Goal: Check status: Check status

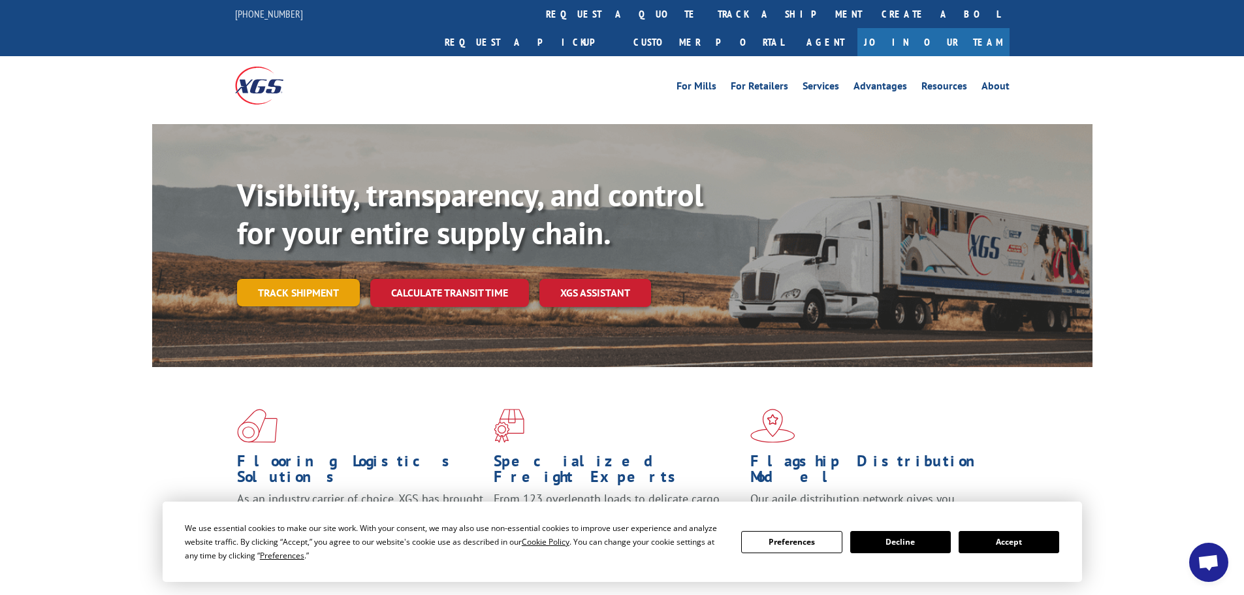
click at [306, 279] on link "Track shipment" at bounding box center [298, 292] width 123 height 27
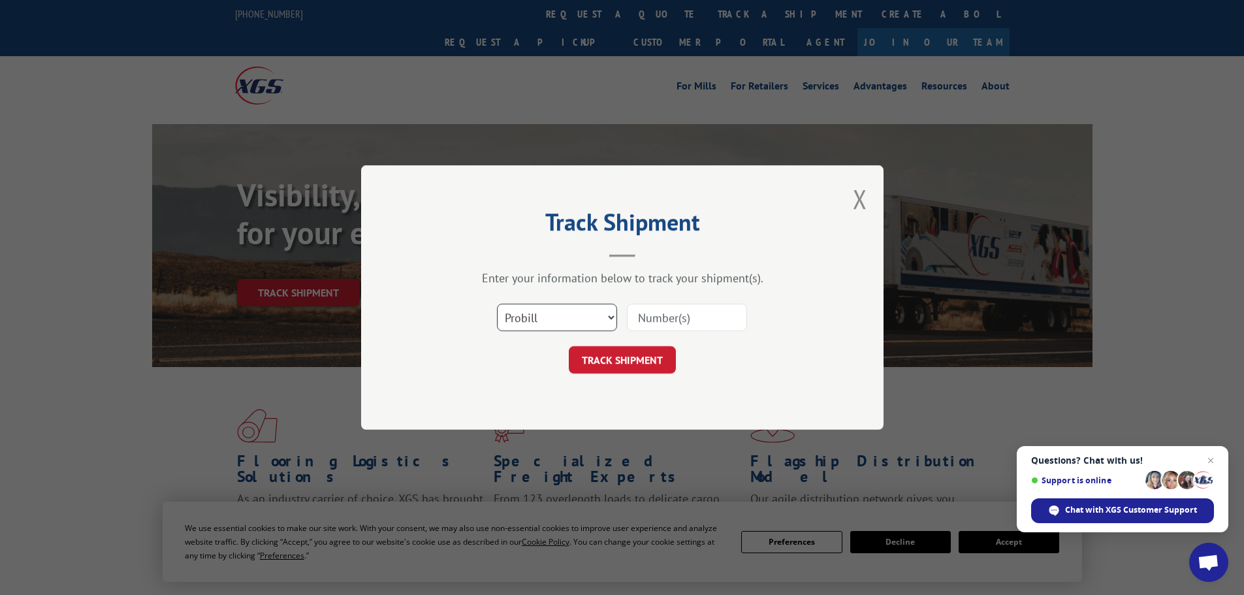
click at [614, 321] on select "Select category... Probill BOL PO" at bounding box center [557, 317] width 120 height 27
select select "bol"
click at [497, 304] on select "Select category... Probill BOL PO" at bounding box center [557, 317] width 120 height 27
click at [665, 313] on input at bounding box center [687, 317] width 120 height 27
paste input "5194983"
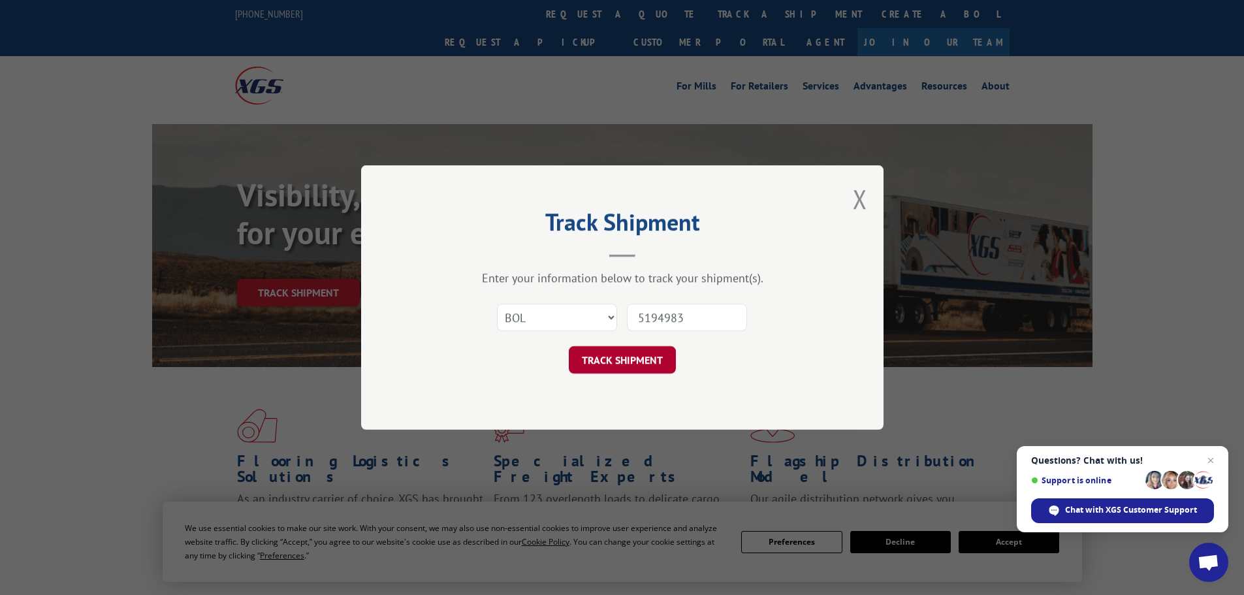
type input "5194983"
click at [631, 359] on button "TRACK SHIPMENT" at bounding box center [622, 359] width 107 height 27
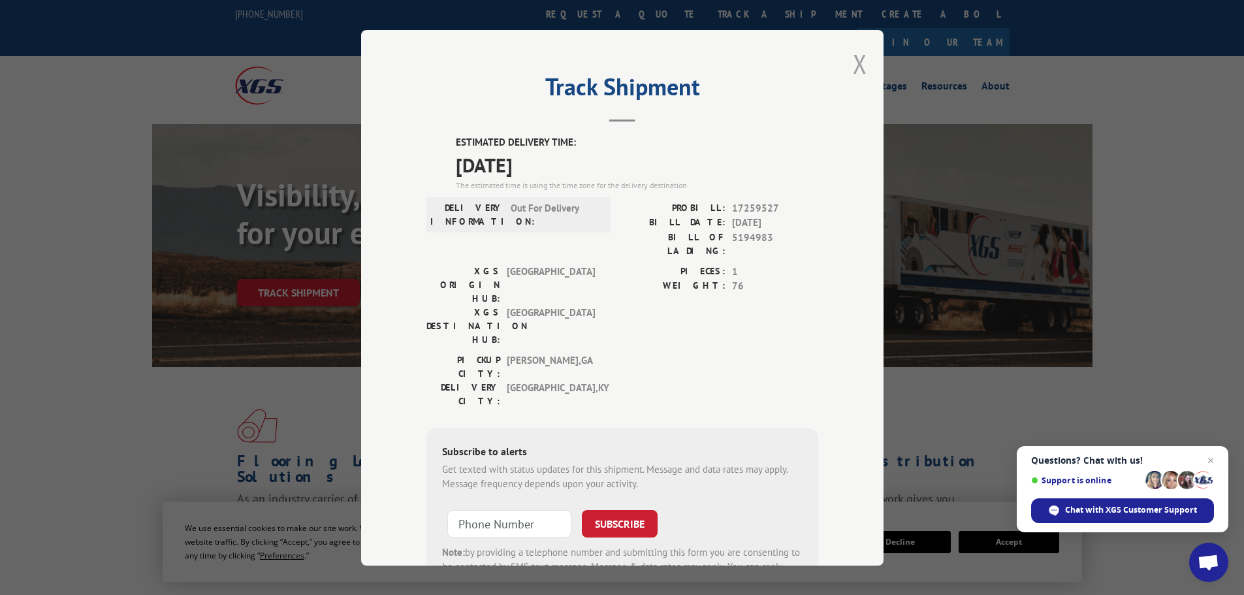
click at [853, 64] on button "Close modal" at bounding box center [860, 63] width 14 height 35
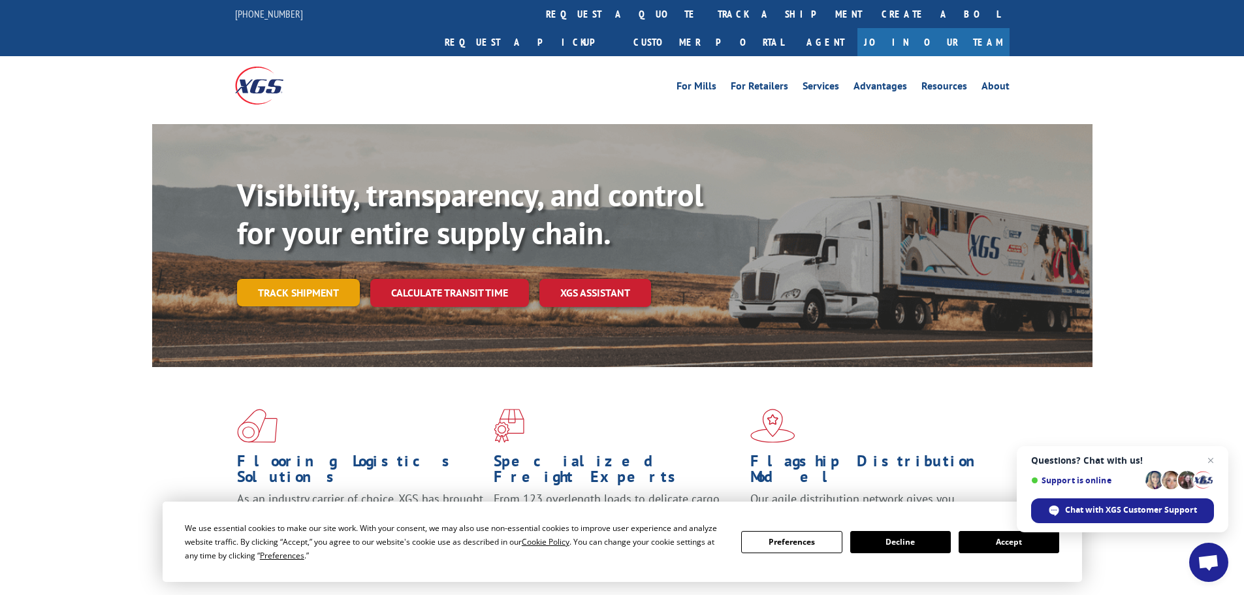
click at [316, 279] on link "Track shipment" at bounding box center [298, 292] width 123 height 27
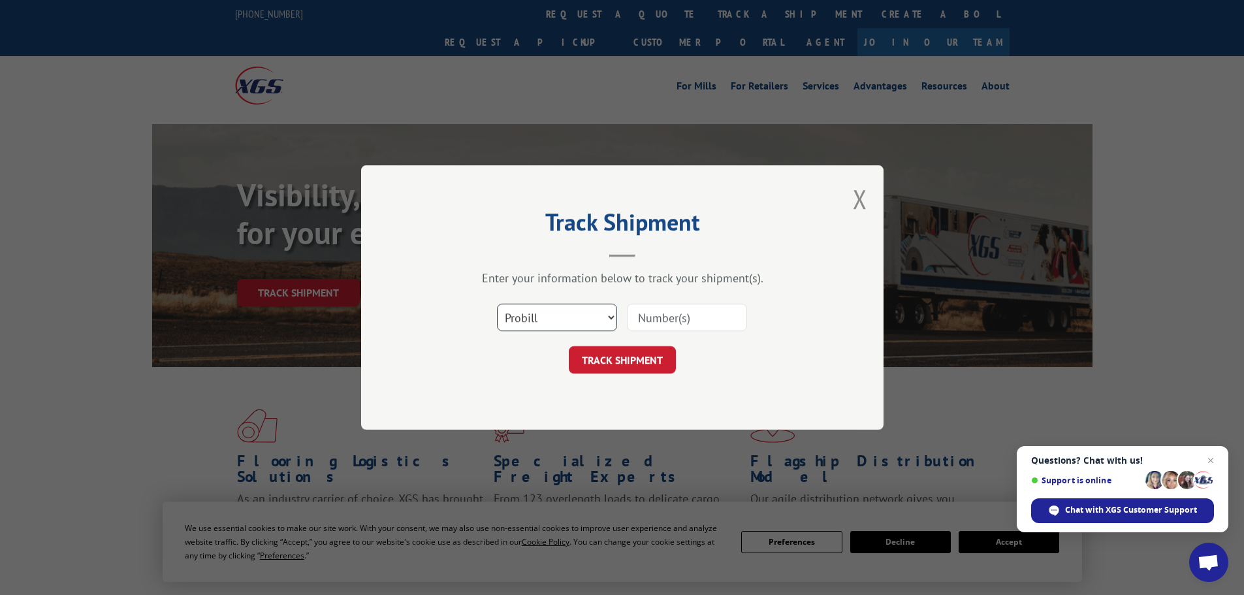
click at [611, 317] on select "Select category... Probill BOL PO" at bounding box center [557, 317] width 120 height 27
select select "bol"
click at [497, 304] on select "Select category... Probill BOL PO" at bounding box center [557, 317] width 120 height 27
click at [671, 316] on input at bounding box center [687, 317] width 120 height 27
paste input "5235557"
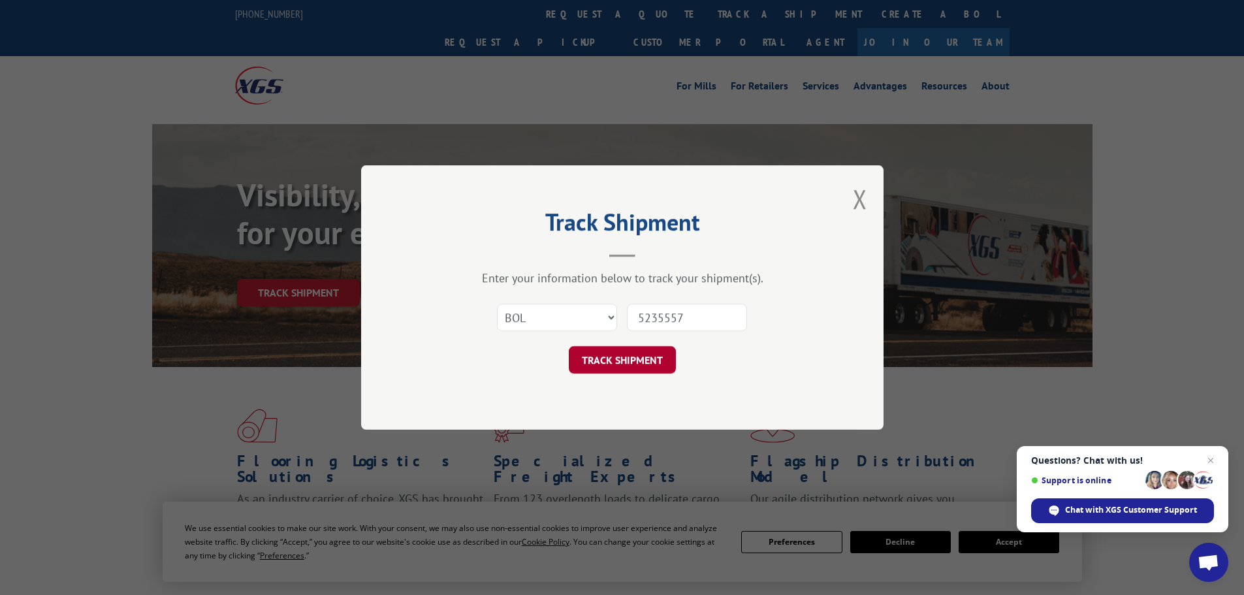
type input "5235557"
click at [622, 357] on button "TRACK SHIPMENT" at bounding box center [622, 359] width 107 height 27
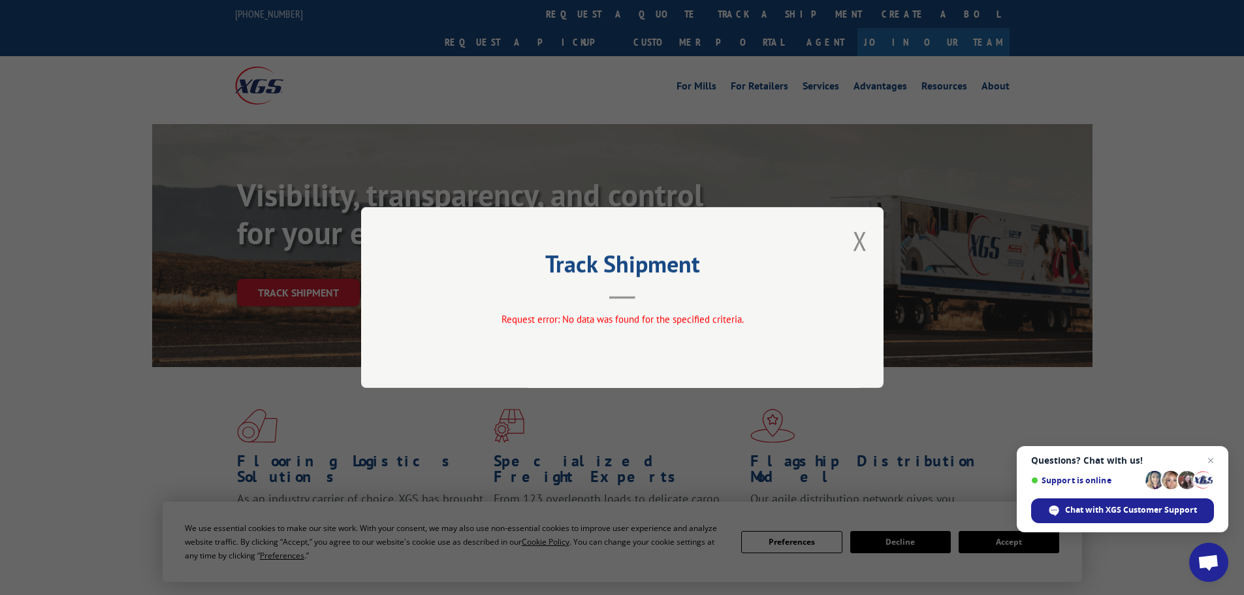
drag, startPoint x: 594, startPoint y: 501, endPoint x: 590, endPoint y: 469, distance: 33.0
click at [594, 501] on div "Track Shipment Request error: No data was found for the specified criteria." at bounding box center [622, 297] width 1244 height 595
click at [860, 243] on button "Close modal" at bounding box center [860, 240] width 14 height 35
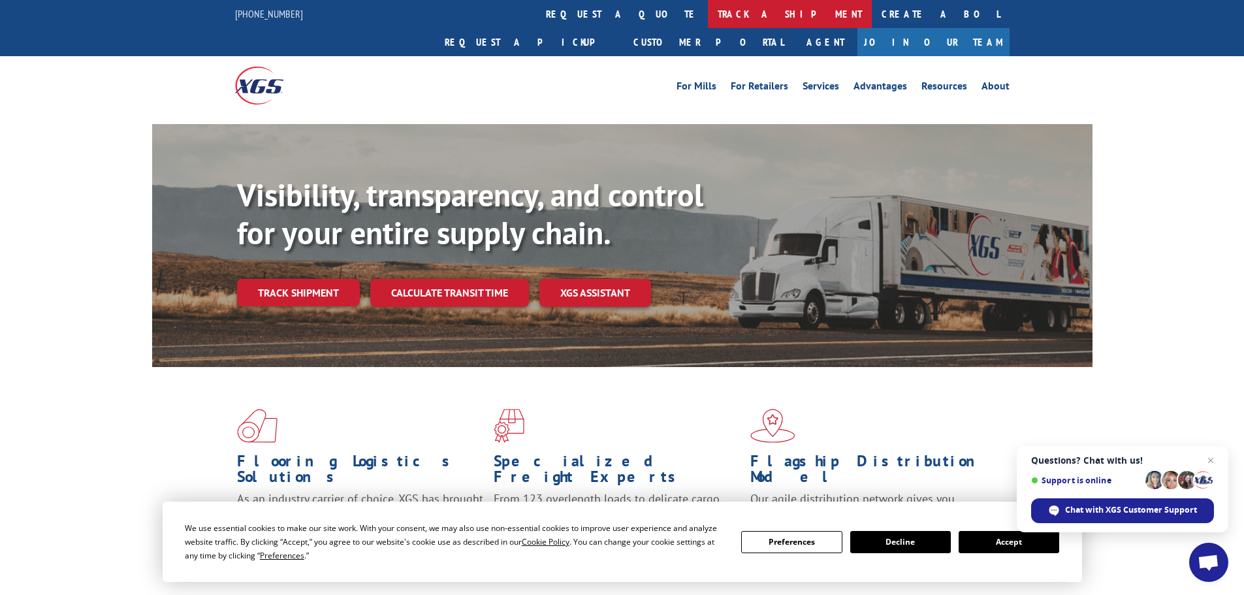
click at [708, 10] on link "track a shipment" at bounding box center [790, 14] width 164 height 28
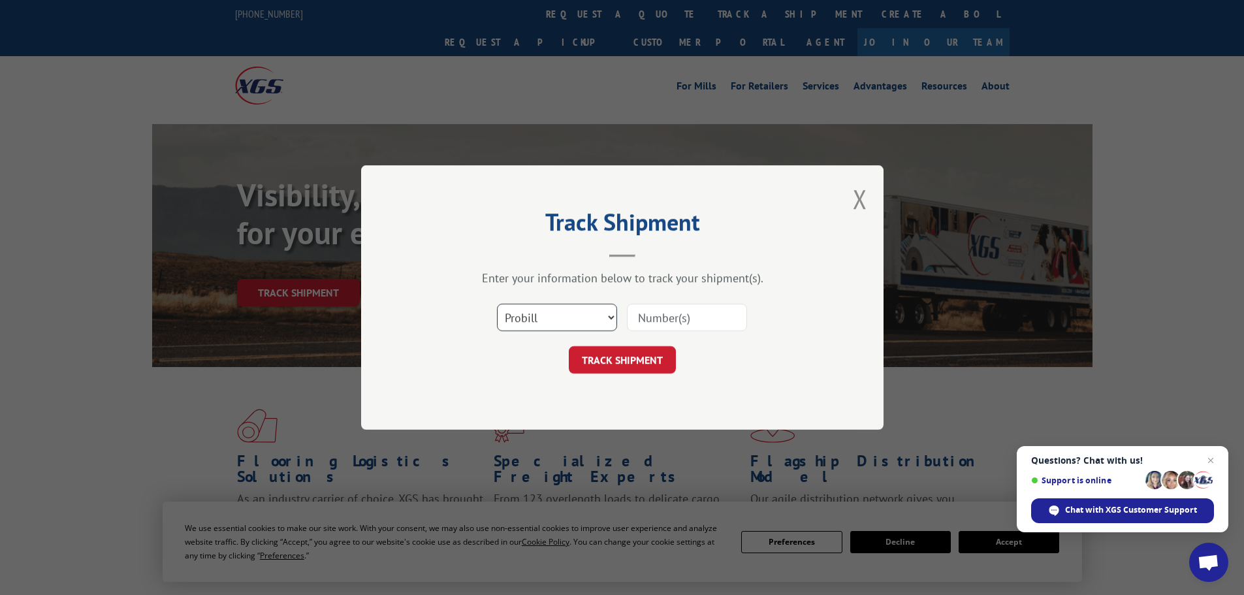
click at [612, 313] on select "Select category... Probill BOL PO" at bounding box center [557, 317] width 120 height 27
select select "bol"
click at [497, 304] on select "Select category... Probill BOL PO" at bounding box center [557, 317] width 120 height 27
click at [697, 315] on input at bounding box center [687, 317] width 120 height 27
paste input "5235557"
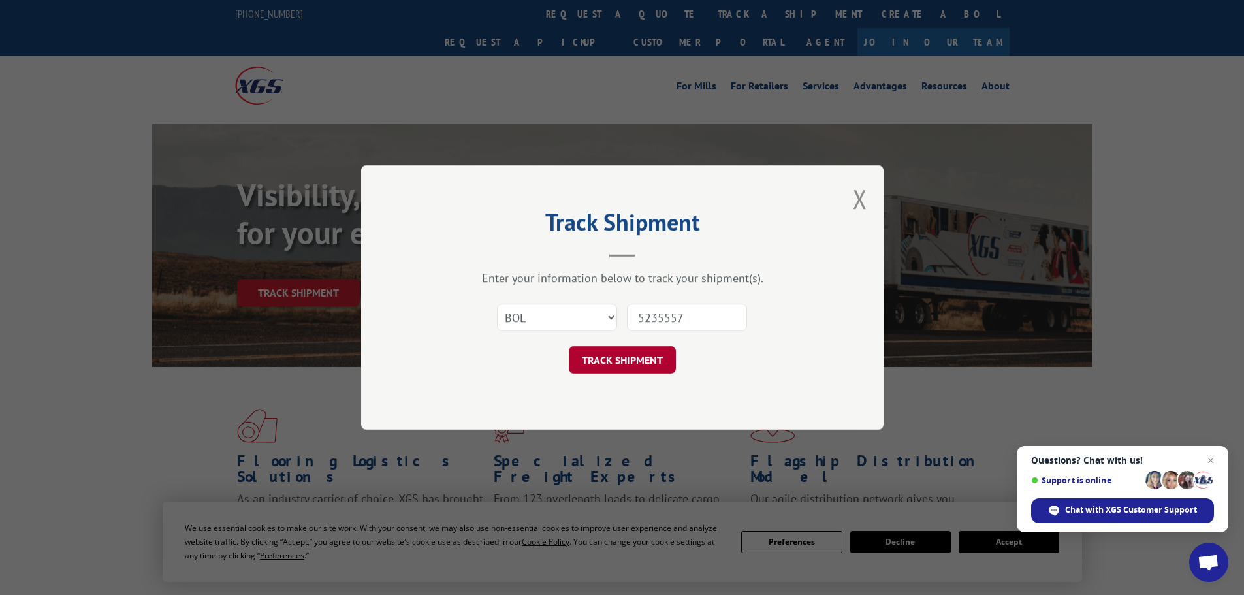
type input "5235557"
click at [645, 357] on button "TRACK SHIPMENT" at bounding box center [622, 359] width 107 height 27
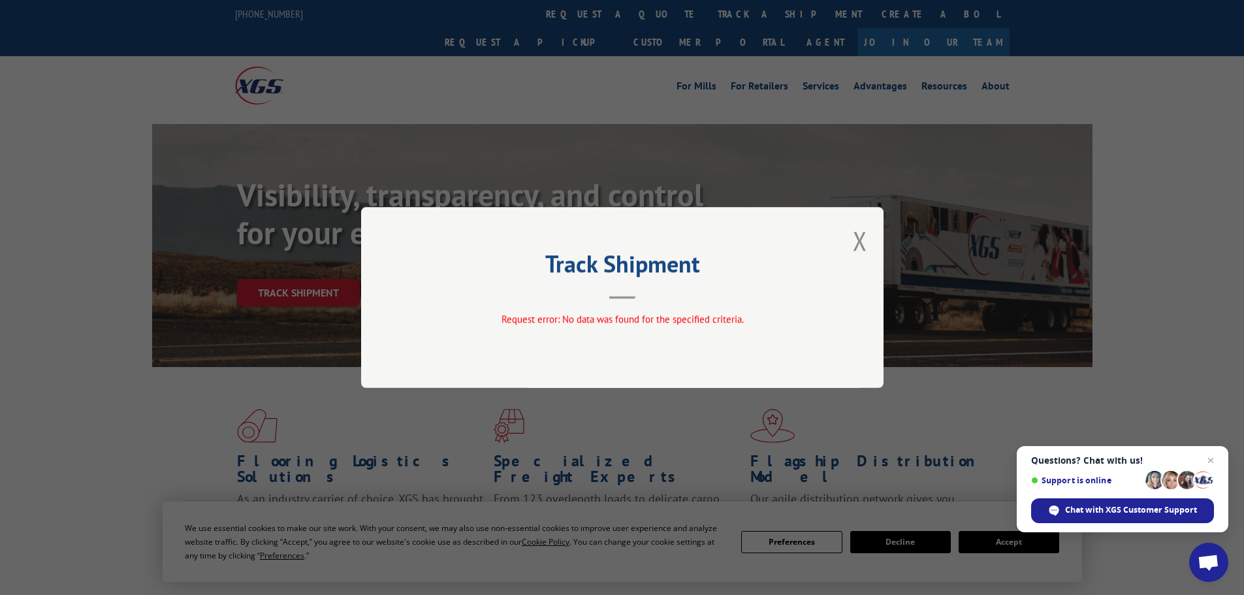
click at [670, 420] on div "Track Shipment Request error: No data was found for the specified criteria." at bounding box center [622, 297] width 1244 height 595
click at [860, 244] on button "Close modal" at bounding box center [860, 240] width 14 height 35
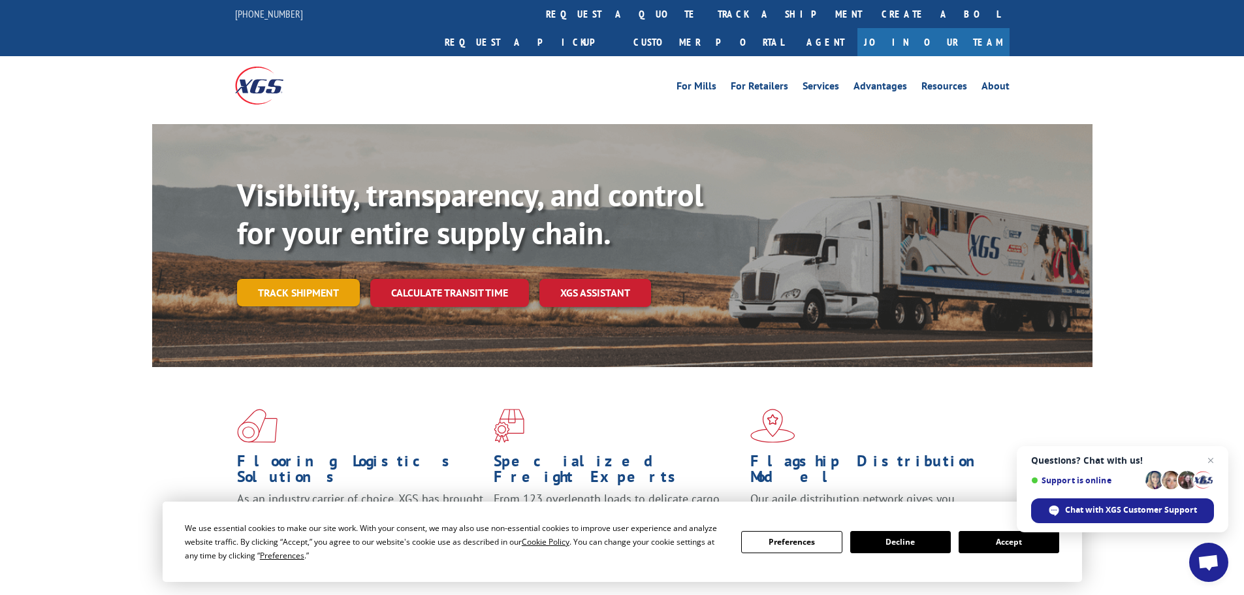
click at [340, 279] on link "Track shipment" at bounding box center [298, 292] width 123 height 27
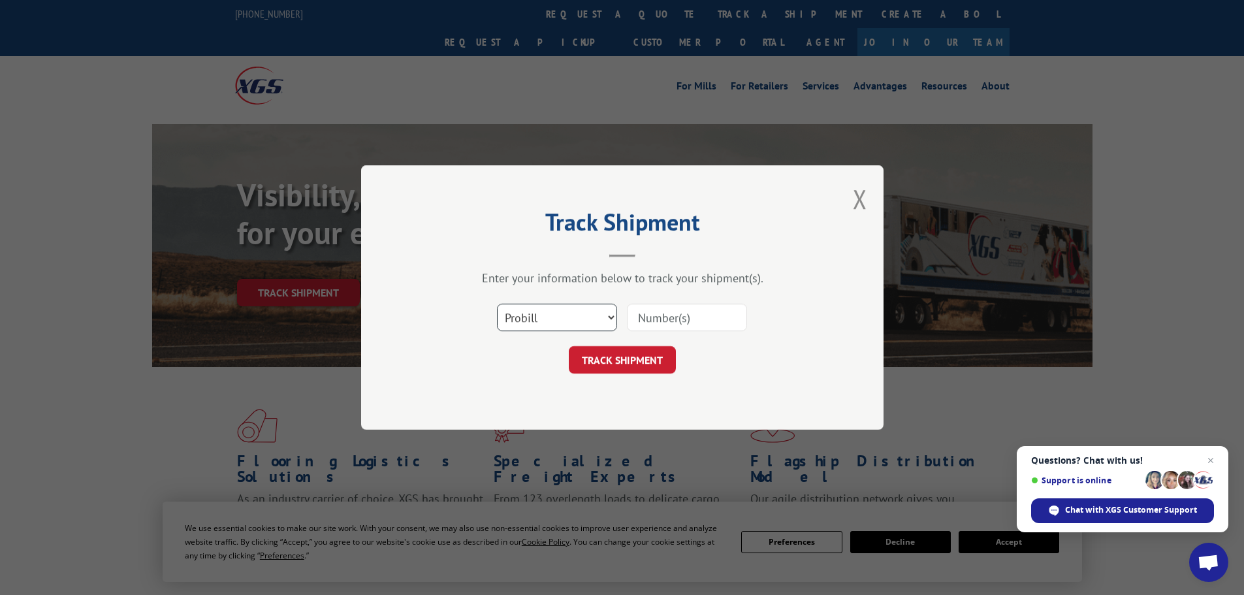
click at [613, 318] on select "Select category... Probill BOL PO" at bounding box center [557, 317] width 120 height 27
select select "bol"
click at [497, 304] on select "Select category... Probill BOL PO" at bounding box center [557, 317] width 120 height 27
click at [653, 321] on input at bounding box center [687, 317] width 120 height 27
paste input "6021219"
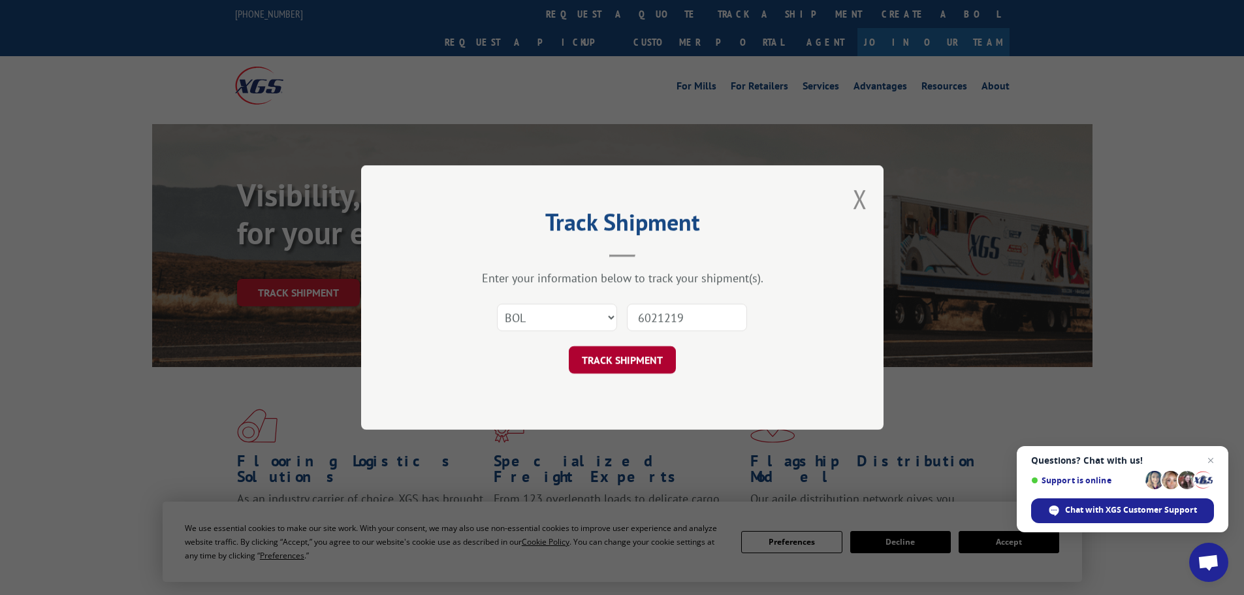
type input "6021219"
click at [645, 357] on button "TRACK SHIPMENT" at bounding box center [622, 359] width 107 height 27
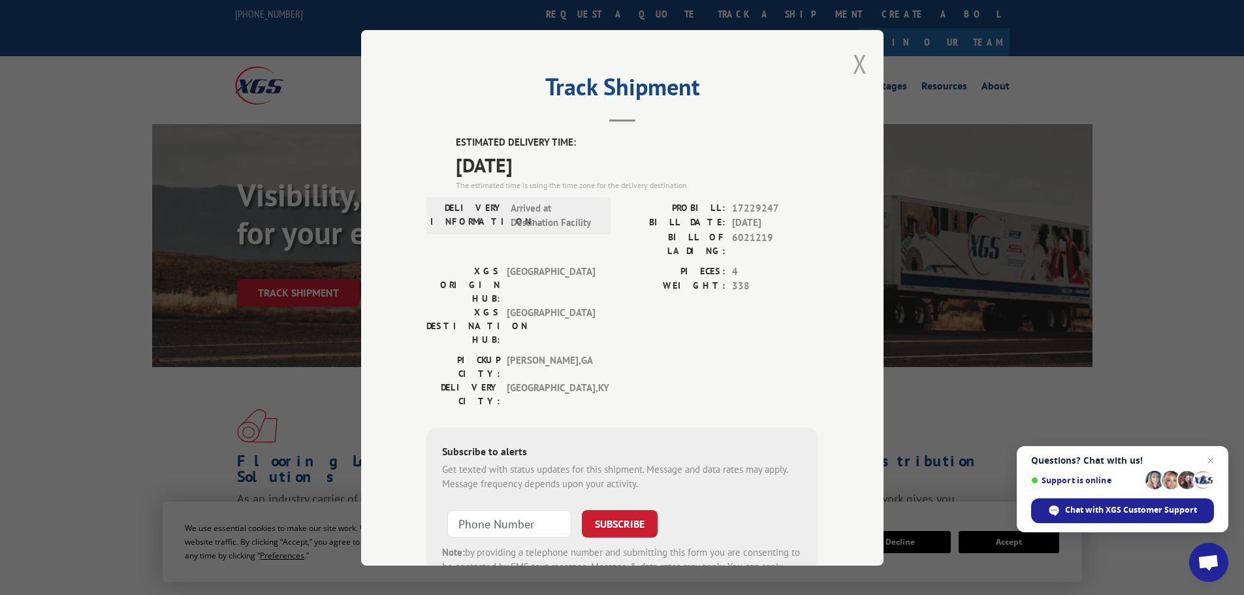
click at [855, 63] on button "Close modal" at bounding box center [860, 63] width 14 height 35
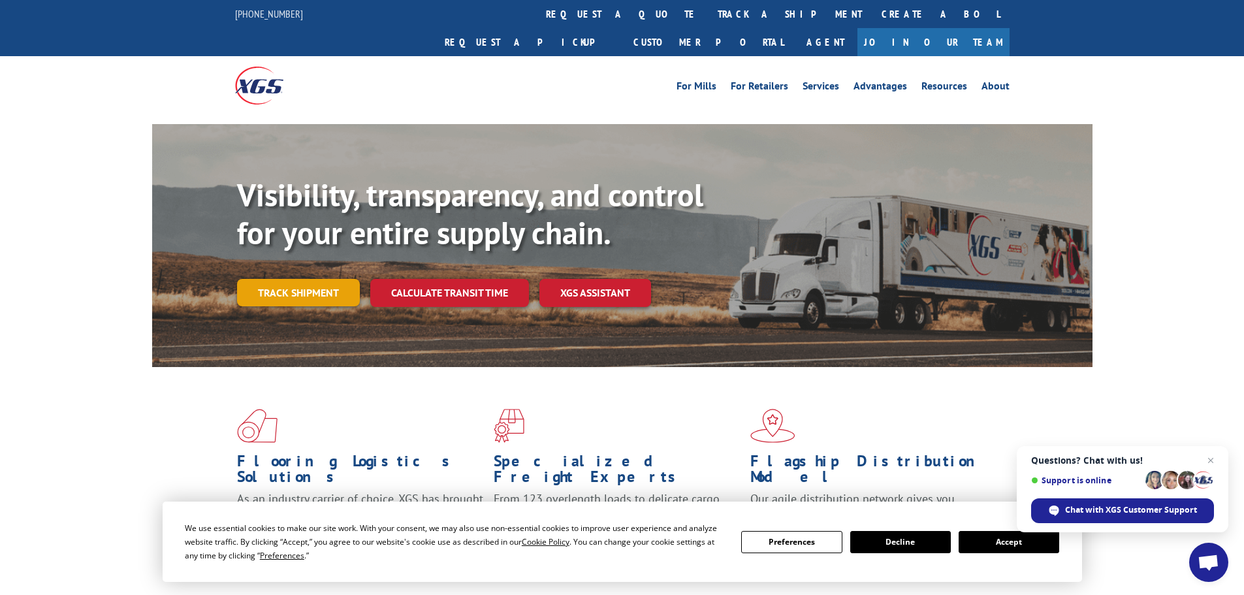
click at [314, 279] on link "Track shipment" at bounding box center [298, 292] width 123 height 27
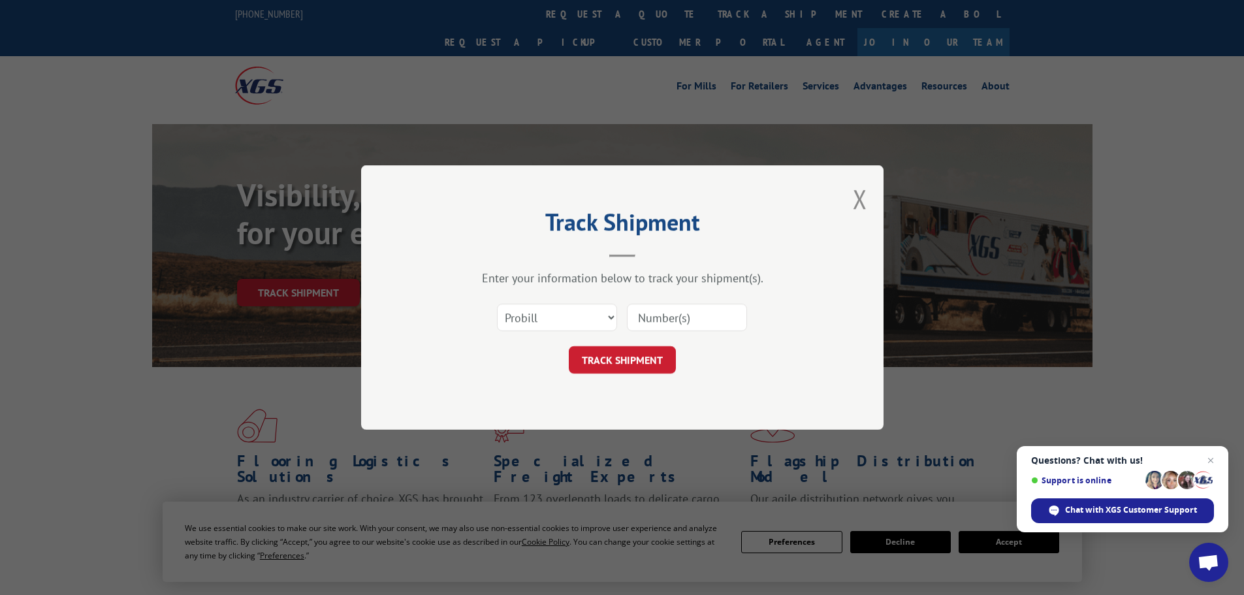
click at [669, 315] on input at bounding box center [687, 317] width 120 height 27
paste input "17517257"
type input "17517257"
click at [658, 353] on button "TRACK SHIPMENT" at bounding box center [622, 359] width 107 height 27
